Goal: Information Seeking & Learning: Learn about a topic

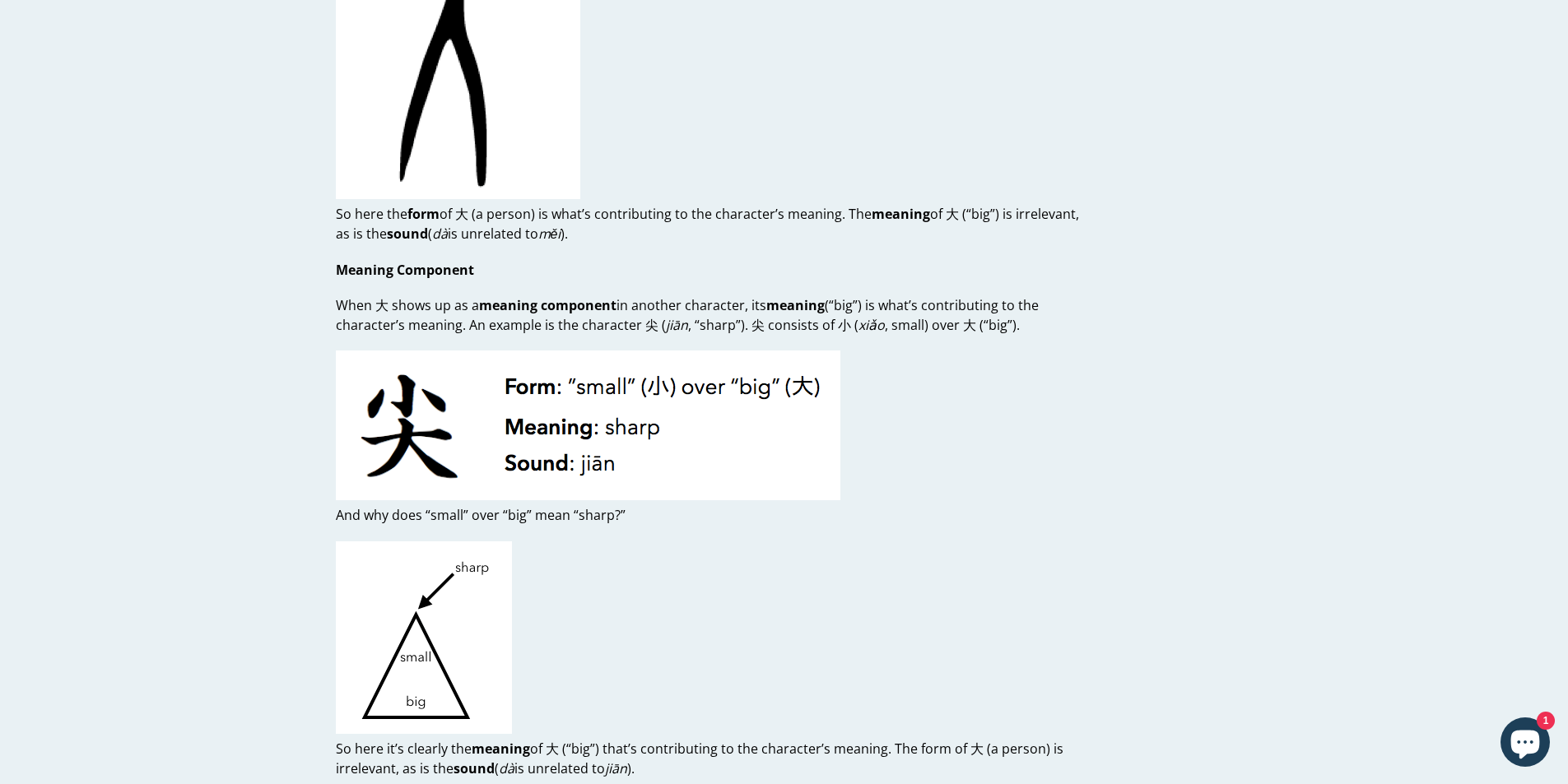
drag, startPoint x: 931, startPoint y: 411, endPoint x: 953, endPoint y: 389, distance: 31.1
copy p "https://www.outlier-linguistics.com/blogs/chinese/getting-radical-about-radicals"
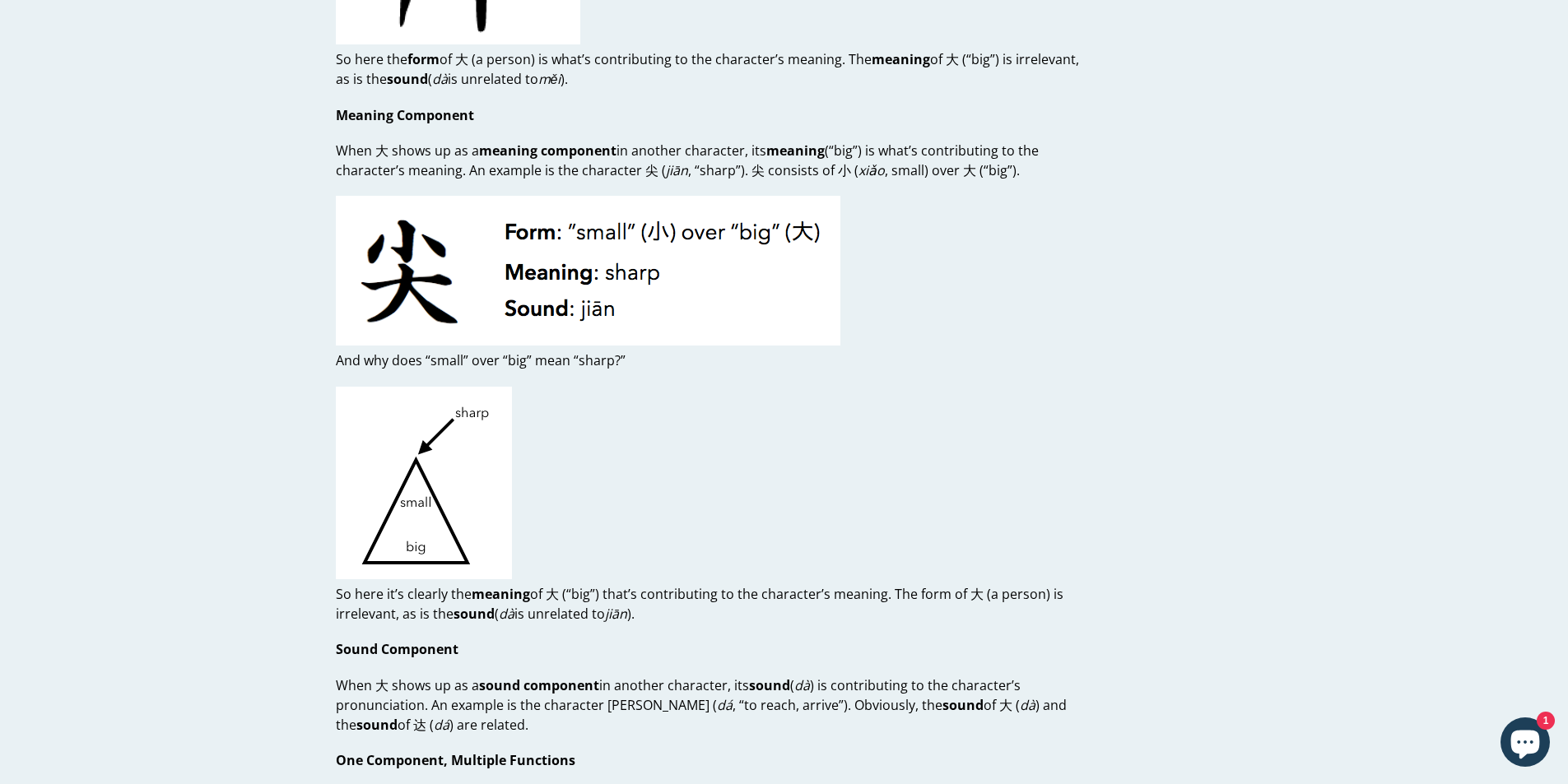
scroll to position [2056, 0]
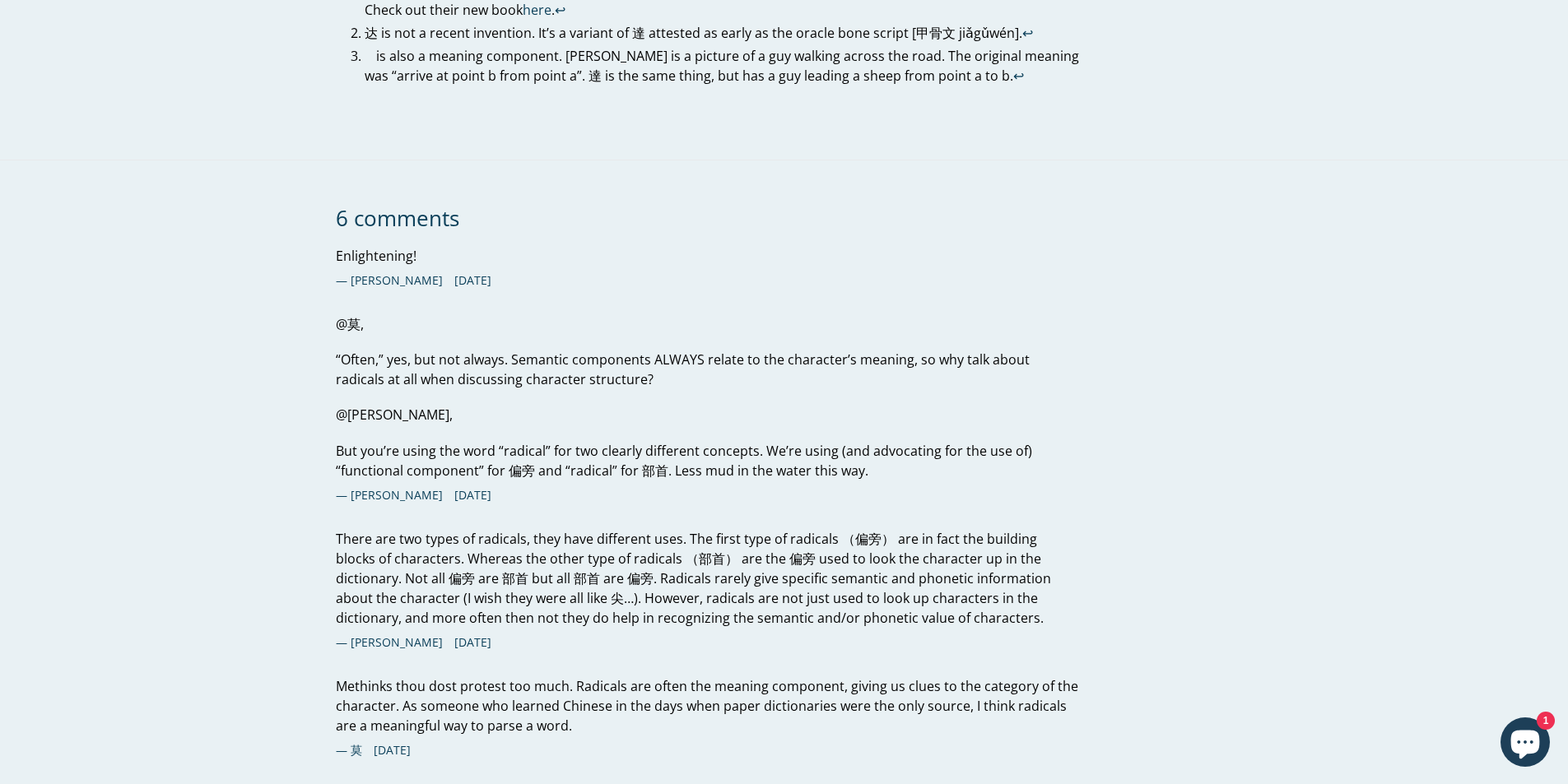
scroll to position [5593, 0]
